Goal: Information Seeking & Learning: Learn about a topic

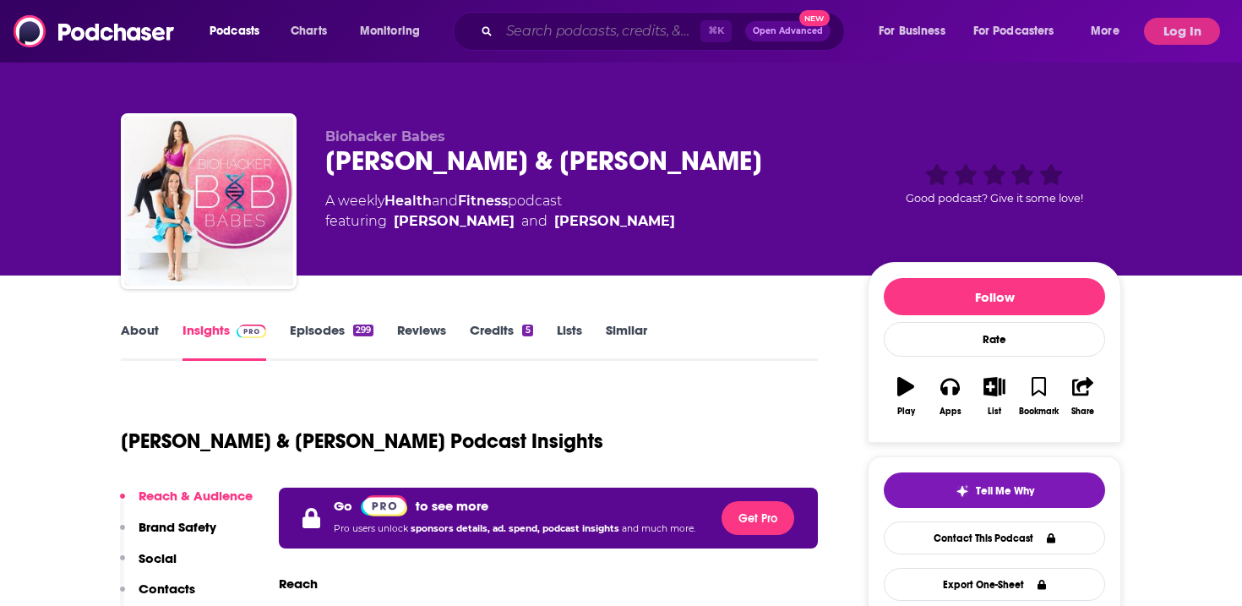
click at [614, 30] on input "Search podcasts, credits, & more..." at bounding box center [599, 31] width 201 height 27
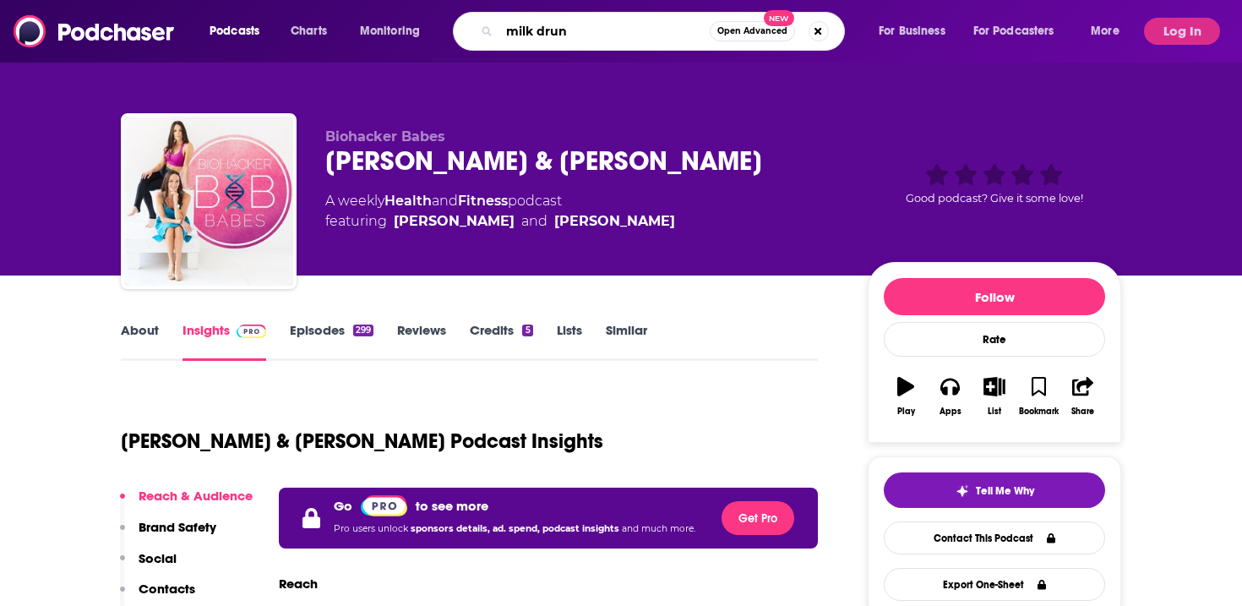
type input "milk drunk"
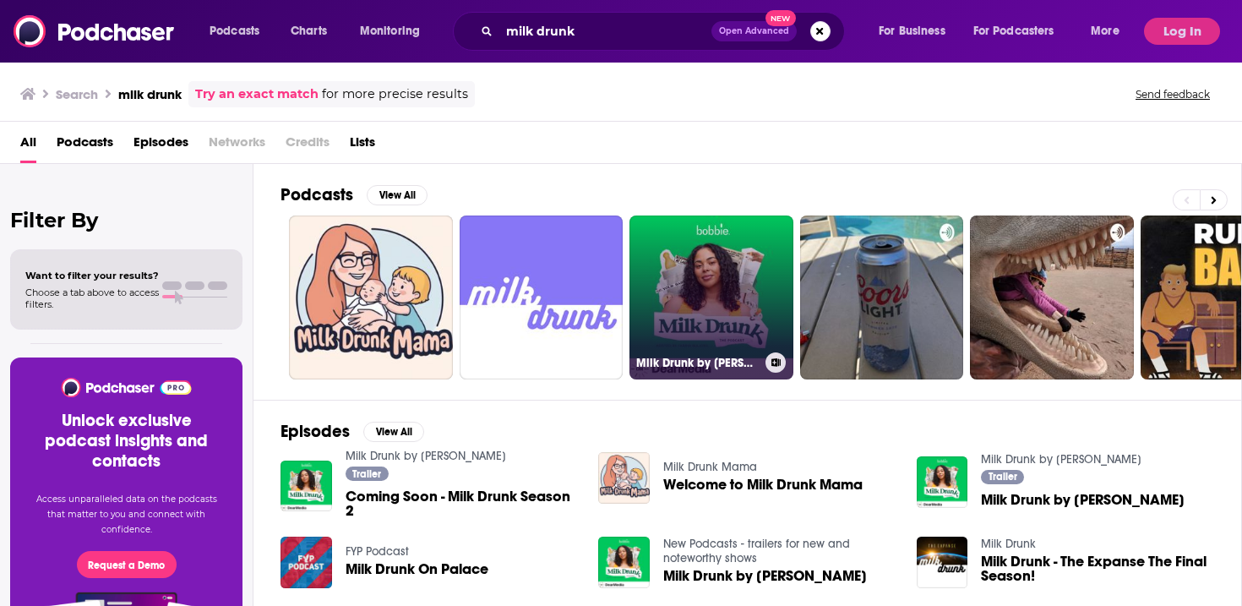
click at [713, 275] on link "Milk Drunk by [PERSON_NAME]" at bounding box center [711, 297] width 164 height 164
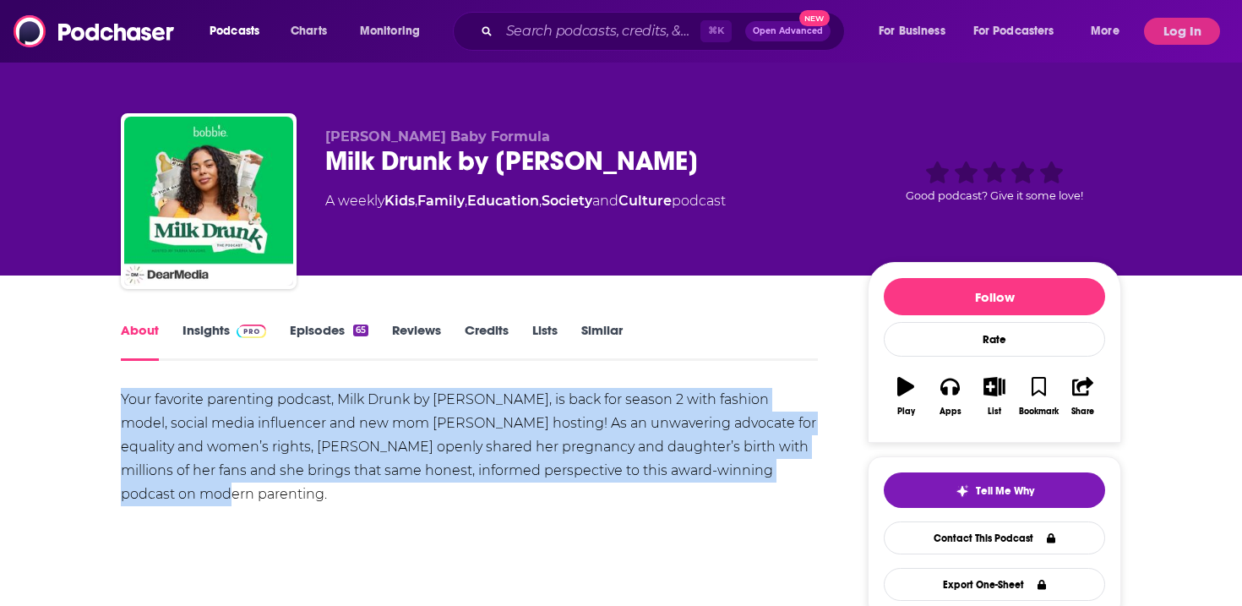
drag, startPoint x: 234, startPoint y: 499, endPoint x: 117, endPoint y: 401, distance: 152.3
copy div "Your favorite parenting podcast, Milk Drunk by [PERSON_NAME], is back for seaso…"
click at [232, 327] on span at bounding box center [248, 330] width 36 height 16
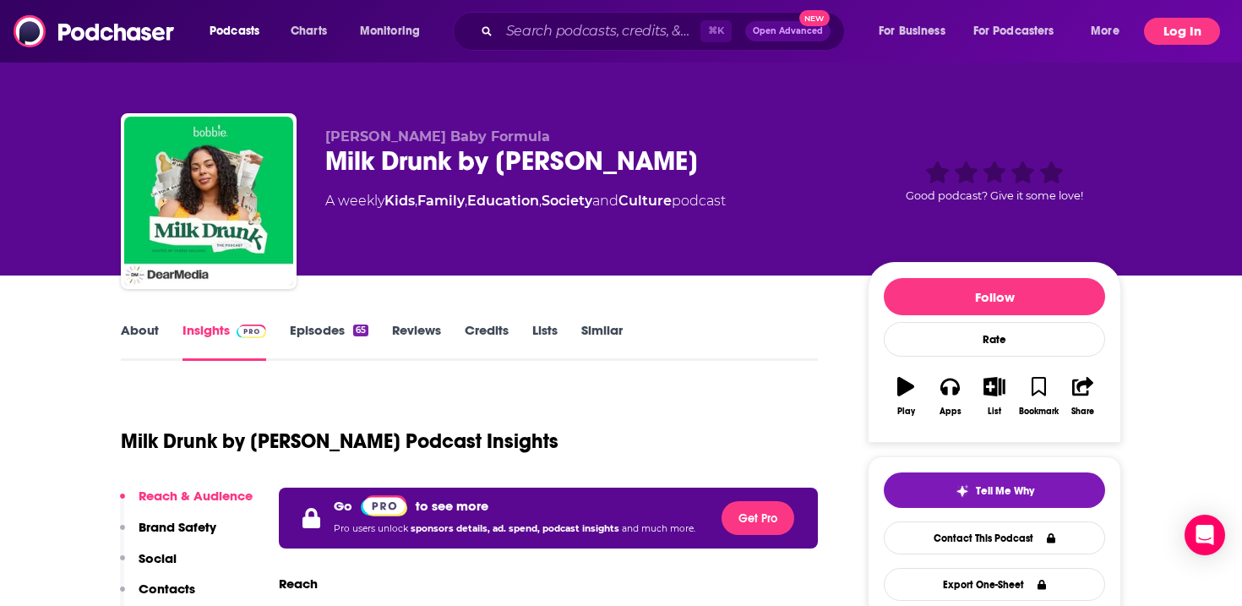
click at [1178, 32] on button "Log In" at bounding box center [1182, 31] width 76 height 27
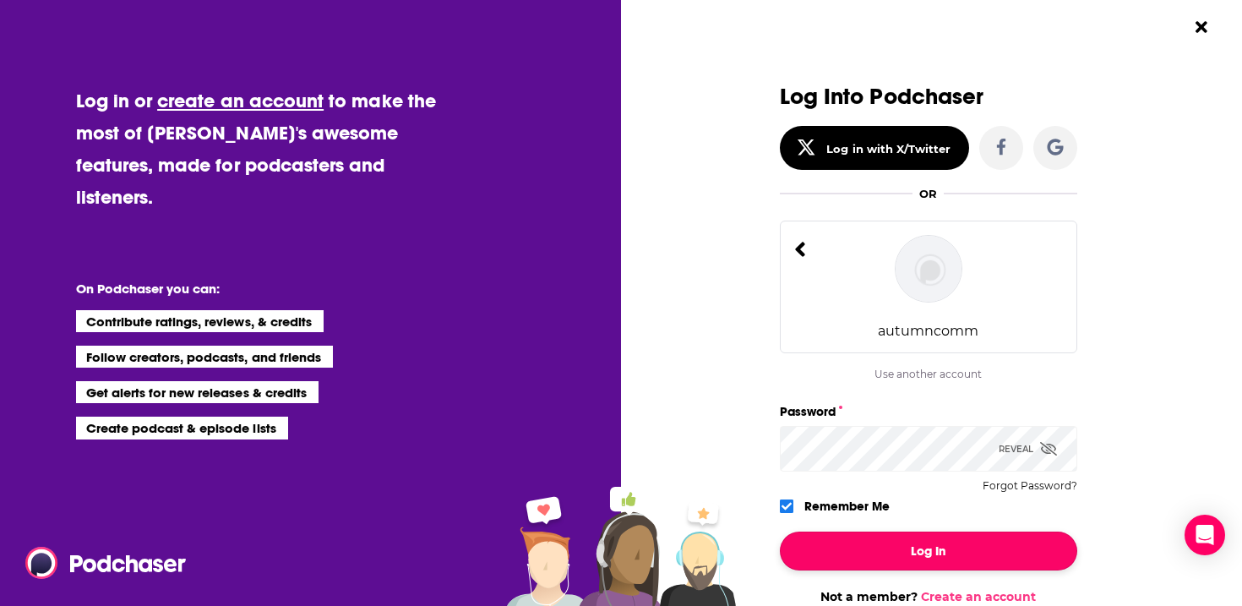
click at [833, 556] on button "Log In" at bounding box center [928, 550] width 297 height 39
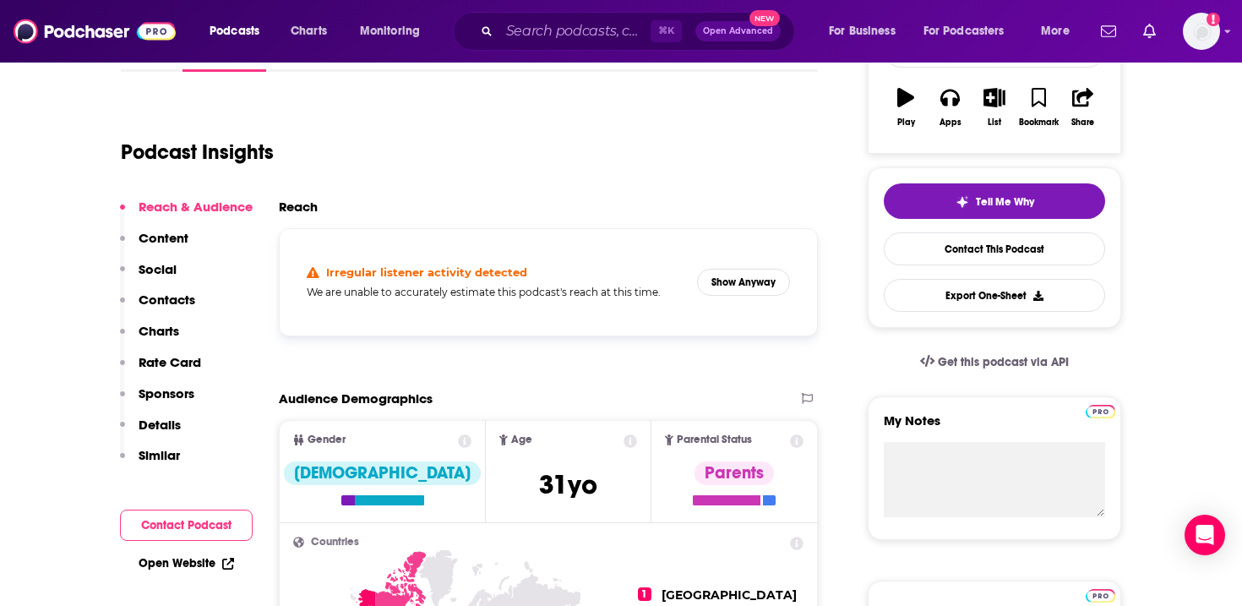
scroll to position [287, 0]
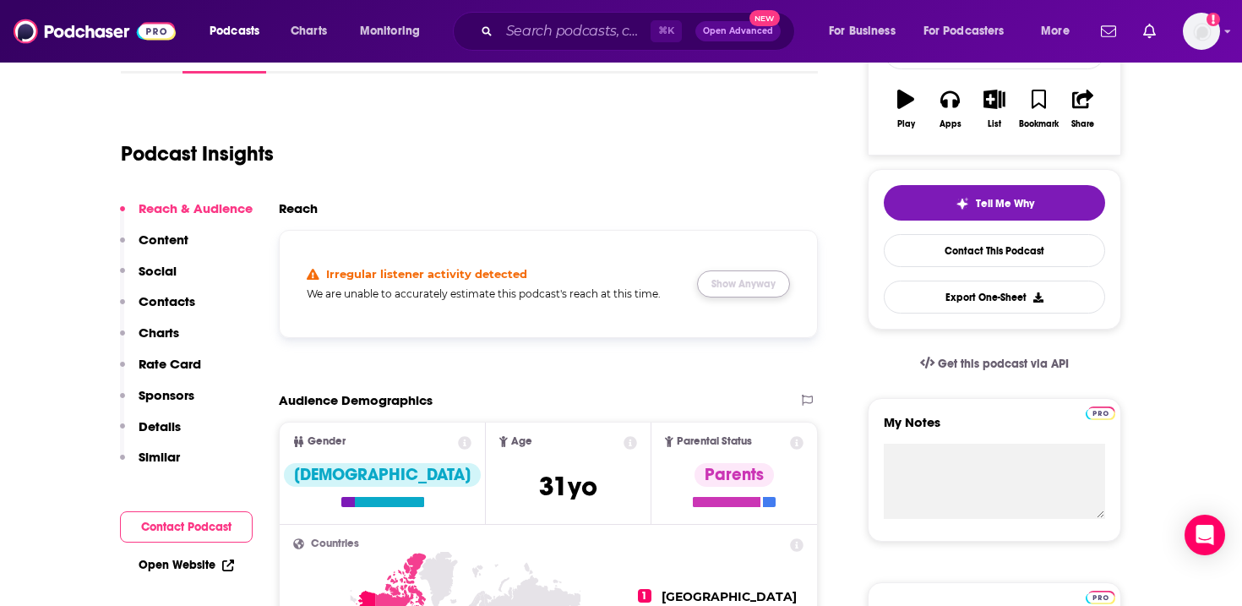
click at [749, 277] on button "Show Anyway" at bounding box center [743, 283] width 93 height 27
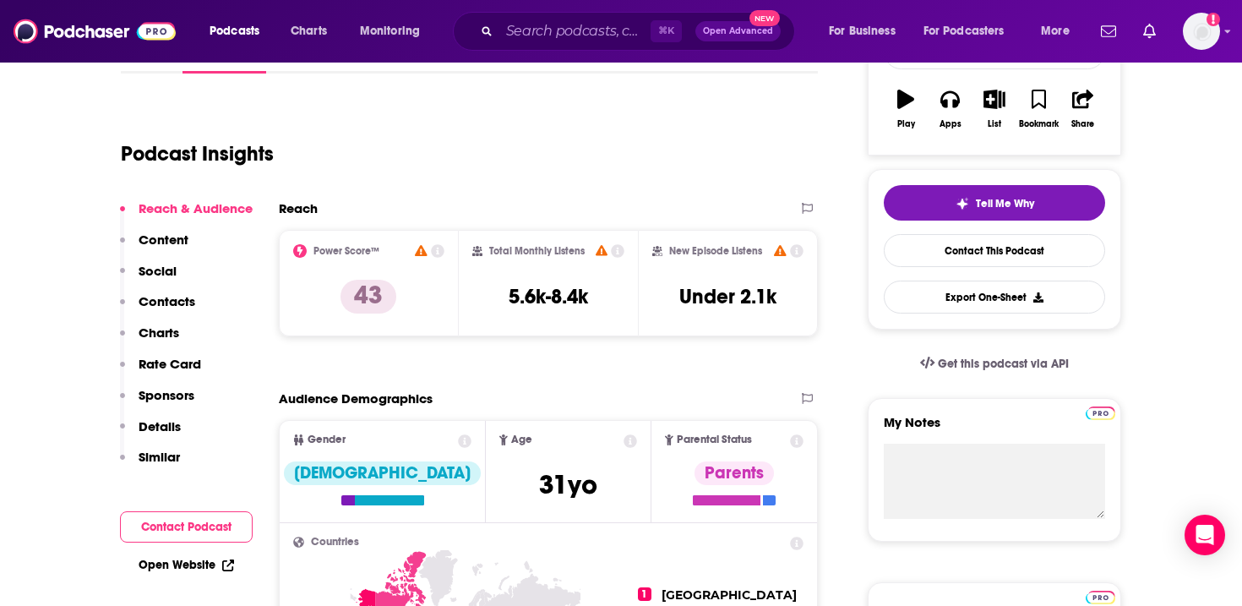
click at [590, 135] on div "Podcast Insights" at bounding box center [462, 144] width 683 height 86
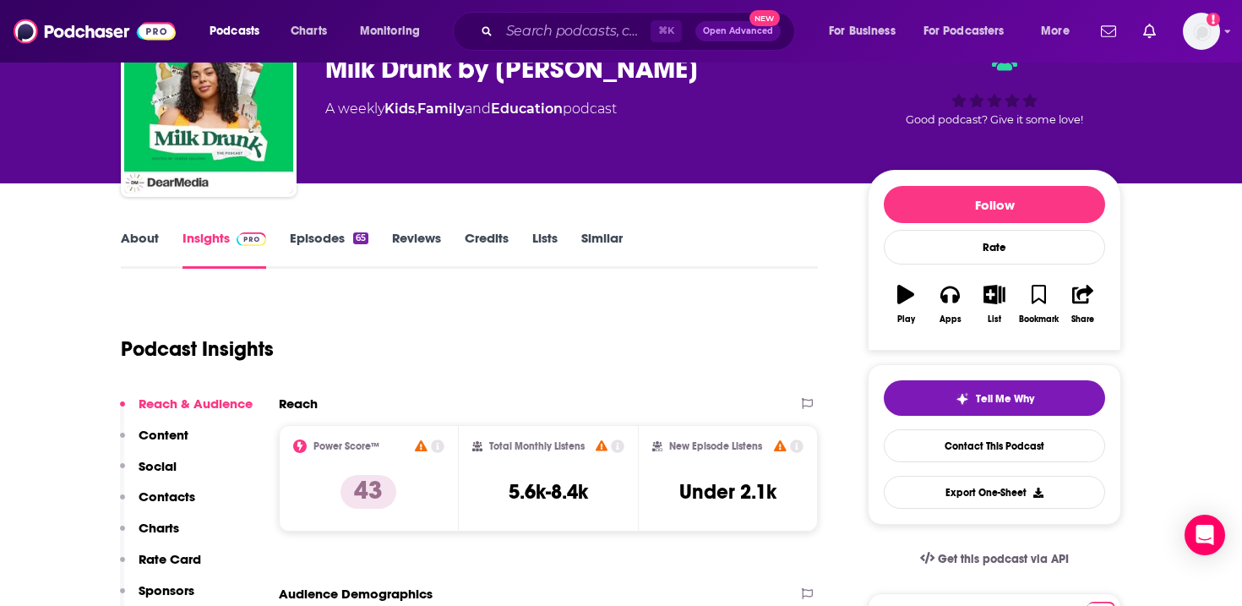
scroll to position [90, 0]
